Goal: Obtain resource: Download file/media

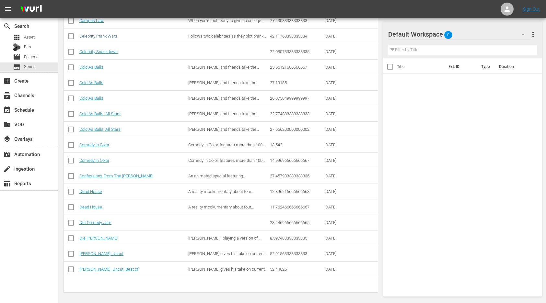
scroll to position [203, 0]
click at [39, 185] on div "table_chart Reports" at bounding box center [29, 183] width 58 height 13
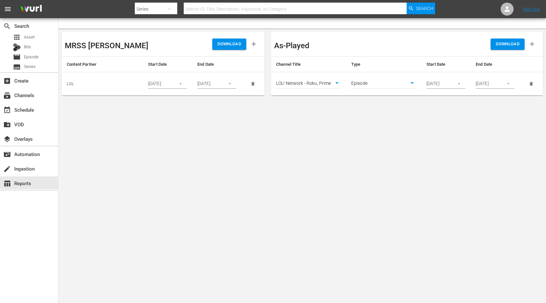
click at [423, 120] on body "menu Search By Series Search ID, Title, Description, Keywords, or Category Sear…" at bounding box center [273, 151] width 546 height 303
click at [509, 83] on icon "button" at bounding box center [508, 83] width 5 height 5
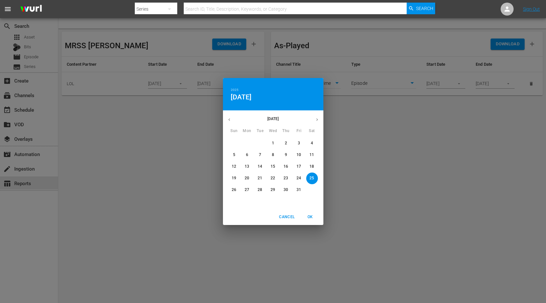
click at [298, 188] on p "31" at bounding box center [299, 190] width 5 height 6
click at [307, 216] on span "OK" at bounding box center [311, 217] width 16 height 7
type input "[DATE]"
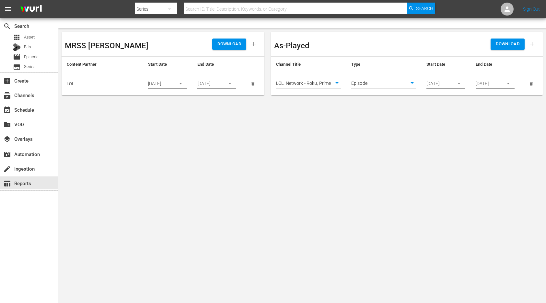
click at [506, 47] on span "DOWNLOAD" at bounding box center [508, 44] width 24 height 7
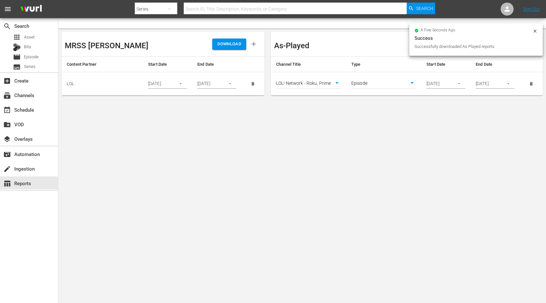
click at [351, 94] on td "Episode episode" at bounding box center [383, 83] width 75 height 23
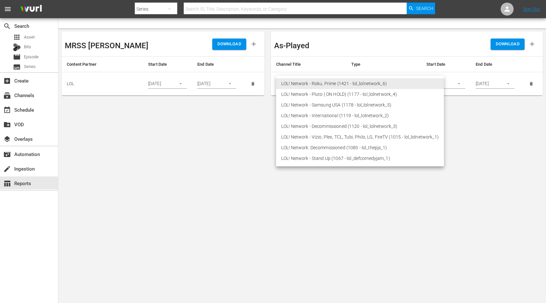
click at [338, 87] on body "menu Search By Series Search ID, Title, Description, Keywords, or Category Sear…" at bounding box center [273, 151] width 546 height 303
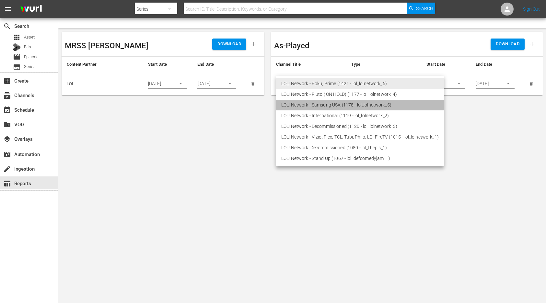
click at [333, 104] on li "LOL! Network - Samsung USA (1178 - lol_lolnetwork_5)" at bounding box center [360, 105] width 168 height 11
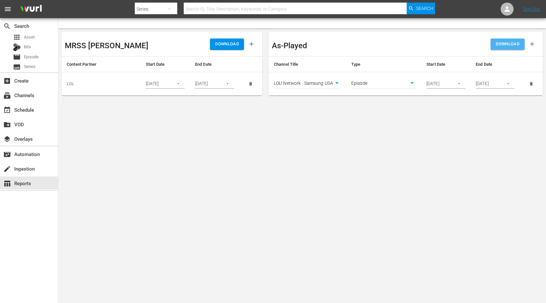
click at [515, 41] on span "DOWNLOAD" at bounding box center [508, 44] width 24 height 7
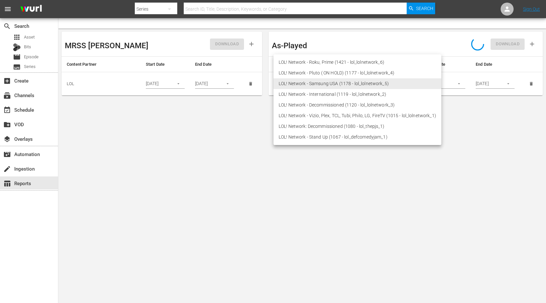
click at [338, 83] on body "menu Search By Series Search ID, Title, Description, Keywords, or Category Sear…" at bounding box center [273, 151] width 546 height 303
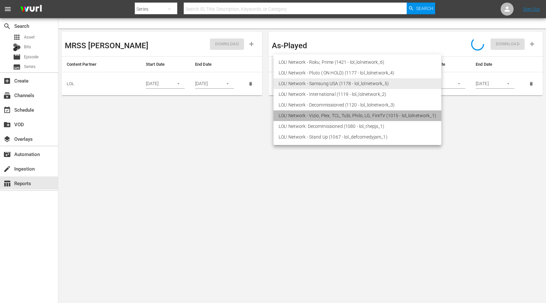
click at [325, 117] on li "LOL! Network - Vizio, Plex, TCL, Tubi, Philo, LG, FireTV (1015 - lol_lolnetwork…" at bounding box center [357, 116] width 168 height 11
type input "1015"
